Goal: Find contact information: Find contact information

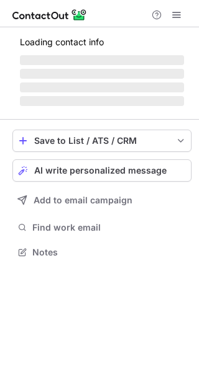
scroll to position [251, 199]
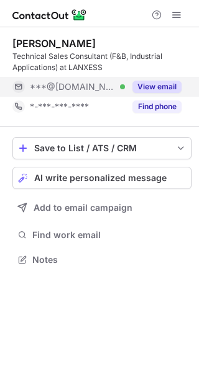
click at [166, 83] on button "View email" at bounding box center [156, 87] width 49 height 12
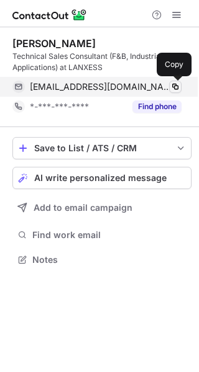
click at [176, 88] on span at bounding box center [175, 87] width 10 height 10
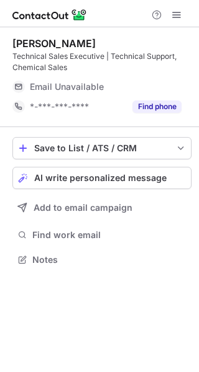
scroll to position [251, 199]
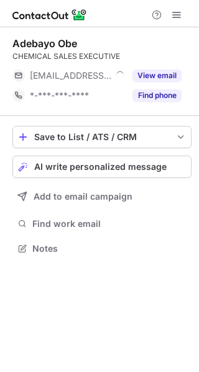
scroll to position [240, 199]
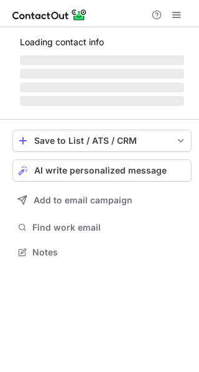
scroll to position [251, 199]
